Goal: Information Seeking & Learning: Understand process/instructions

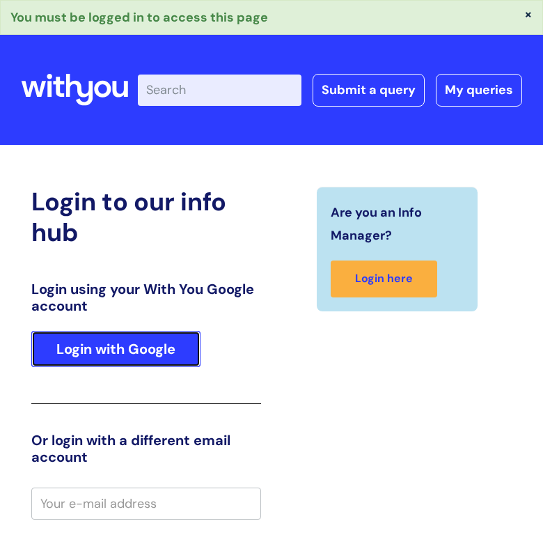
click at [110, 360] on link "Login with Google" at bounding box center [115, 349] width 169 height 36
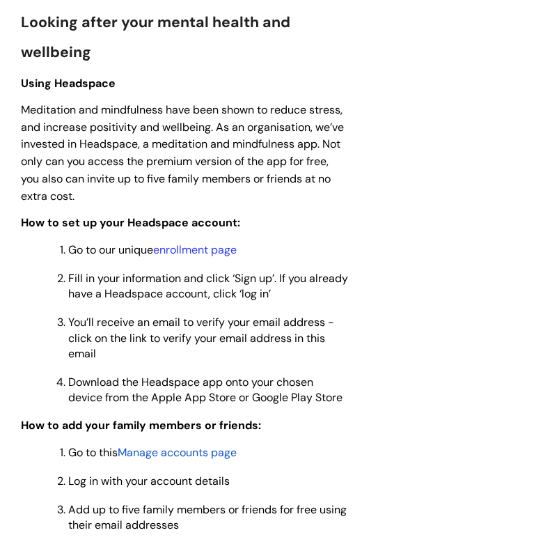
scroll to position [1304, 0]
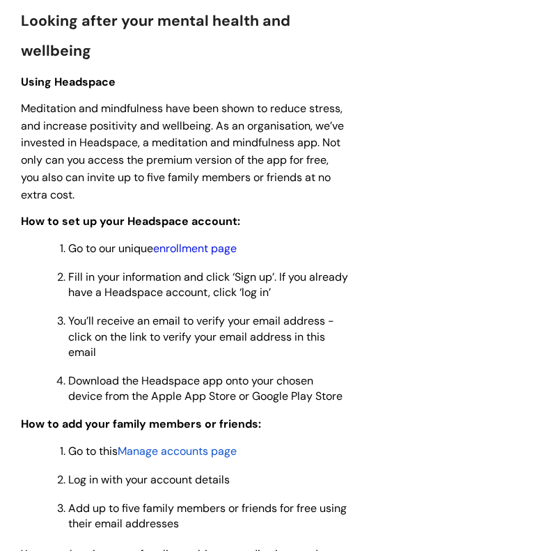
click at [224, 256] on link "enrollment page" at bounding box center [195, 248] width 84 height 15
